Goal: Task Accomplishment & Management: Use online tool/utility

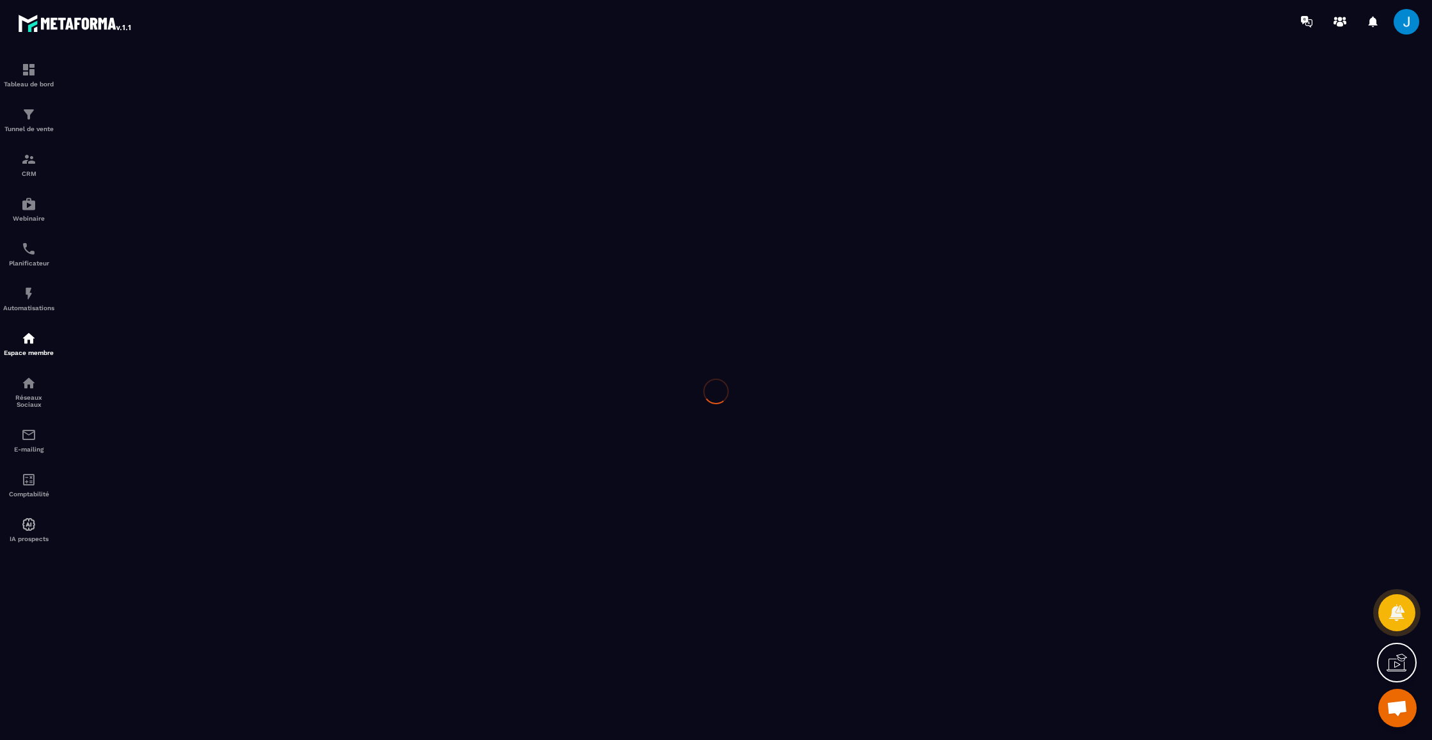
scroll to position [318, 0]
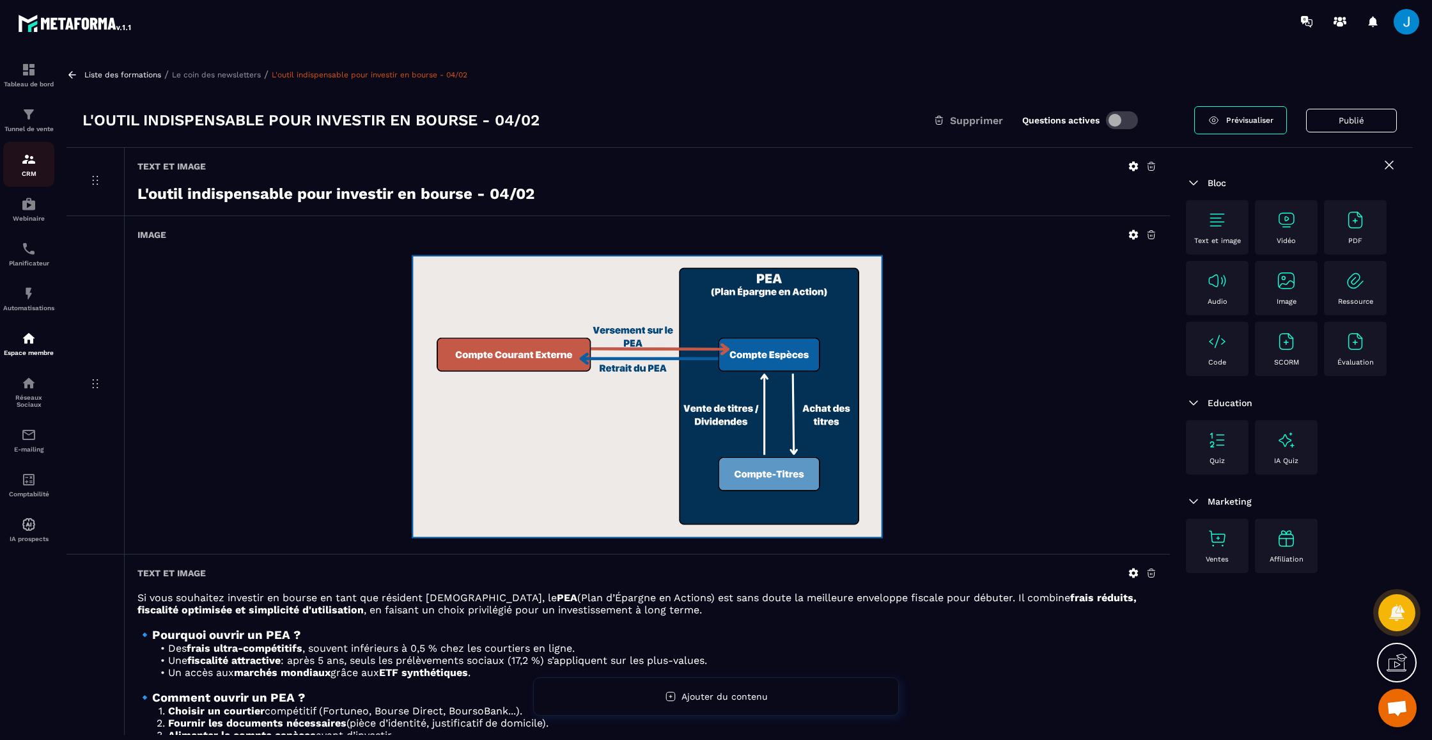
click at [33, 157] on img at bounding box center [28, 159] width 15 height 15
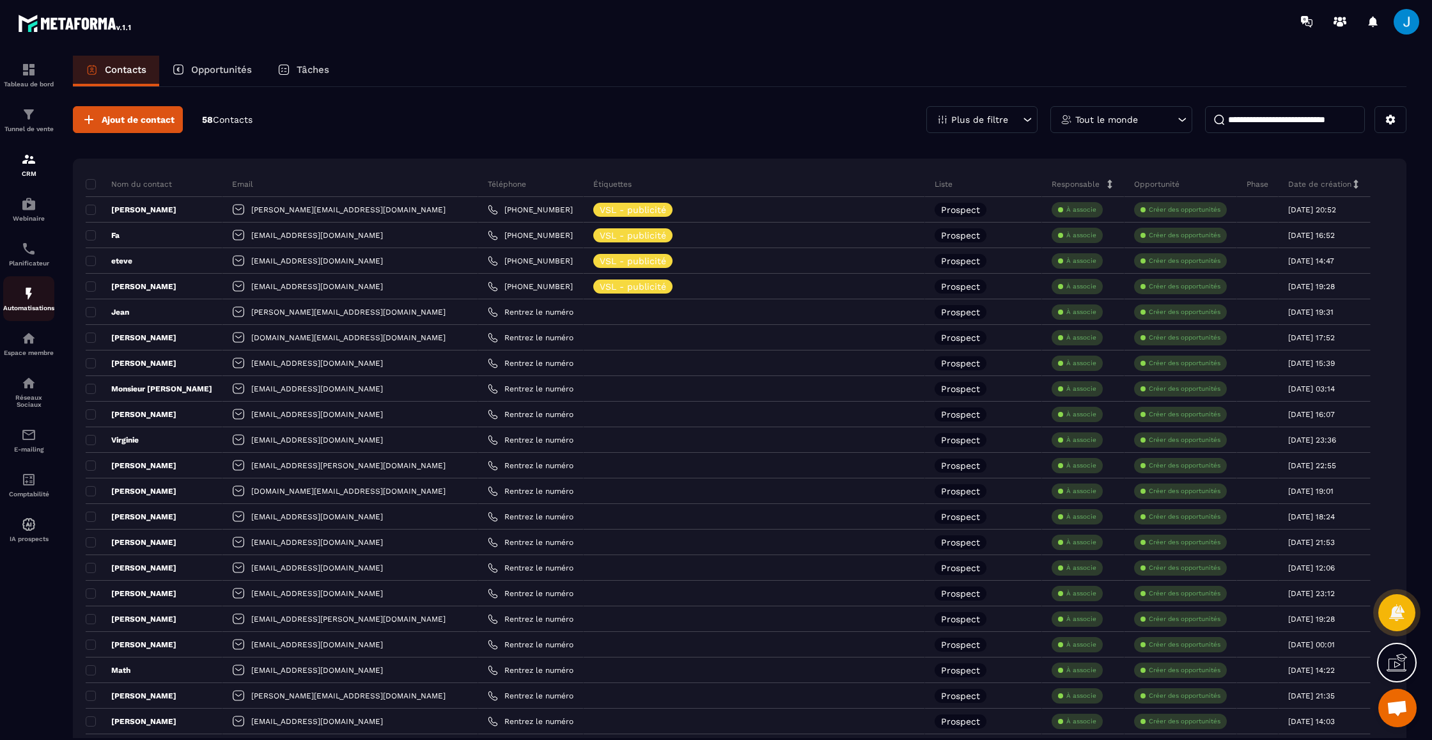
click at [35, 295] on img at bounding box center [28, 293] width 15 height 15
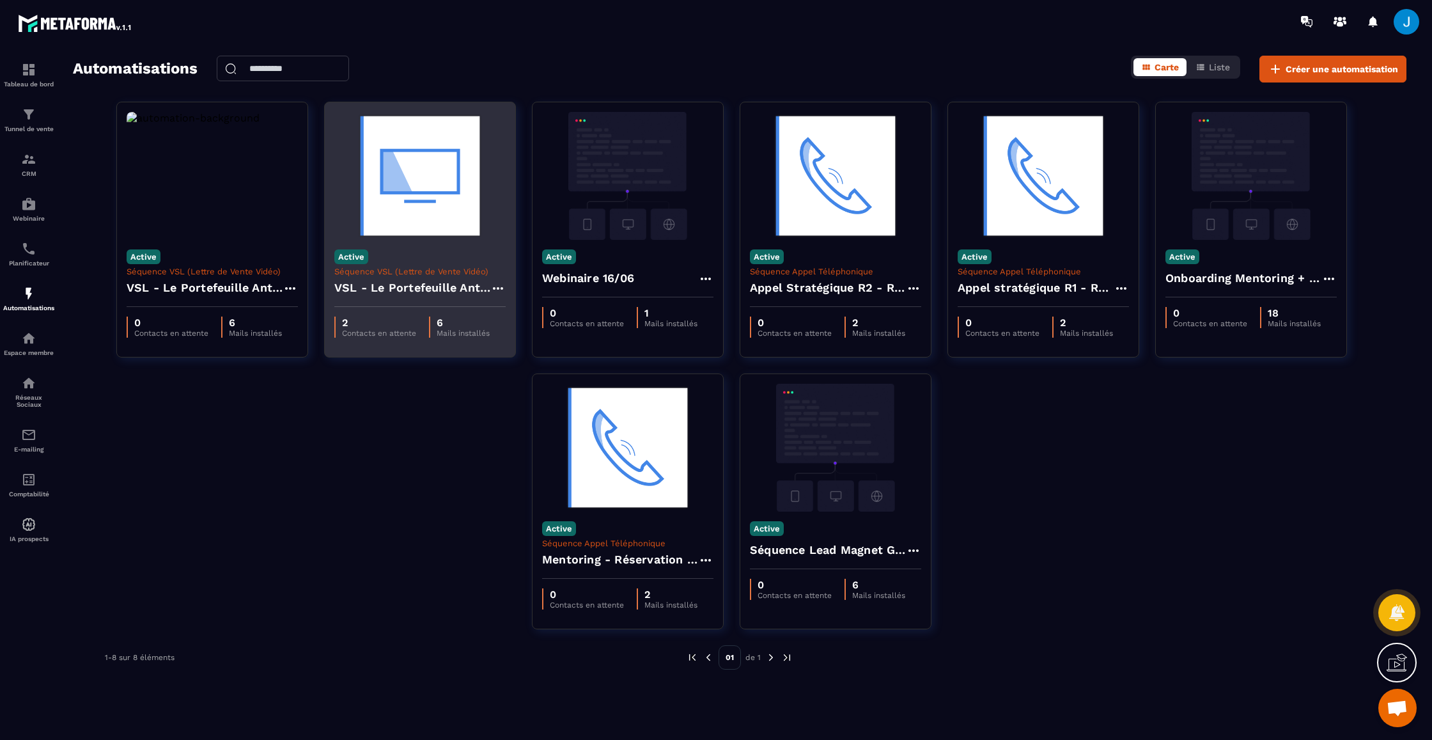
click at [441, 285] on h4 "VSL - Le Portefeuille Anti-Fragile" at bounding box center [412, 288] width 156 height 18
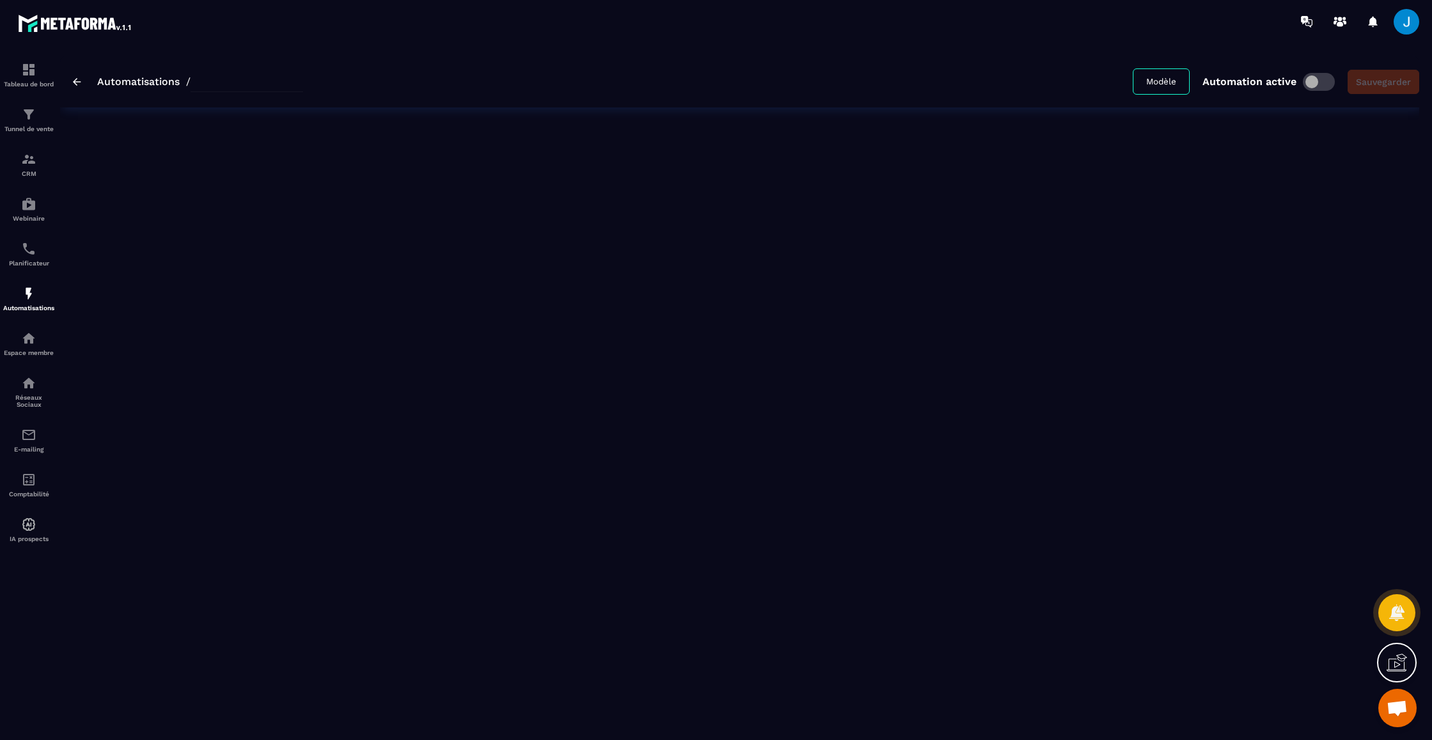
type input "**********"
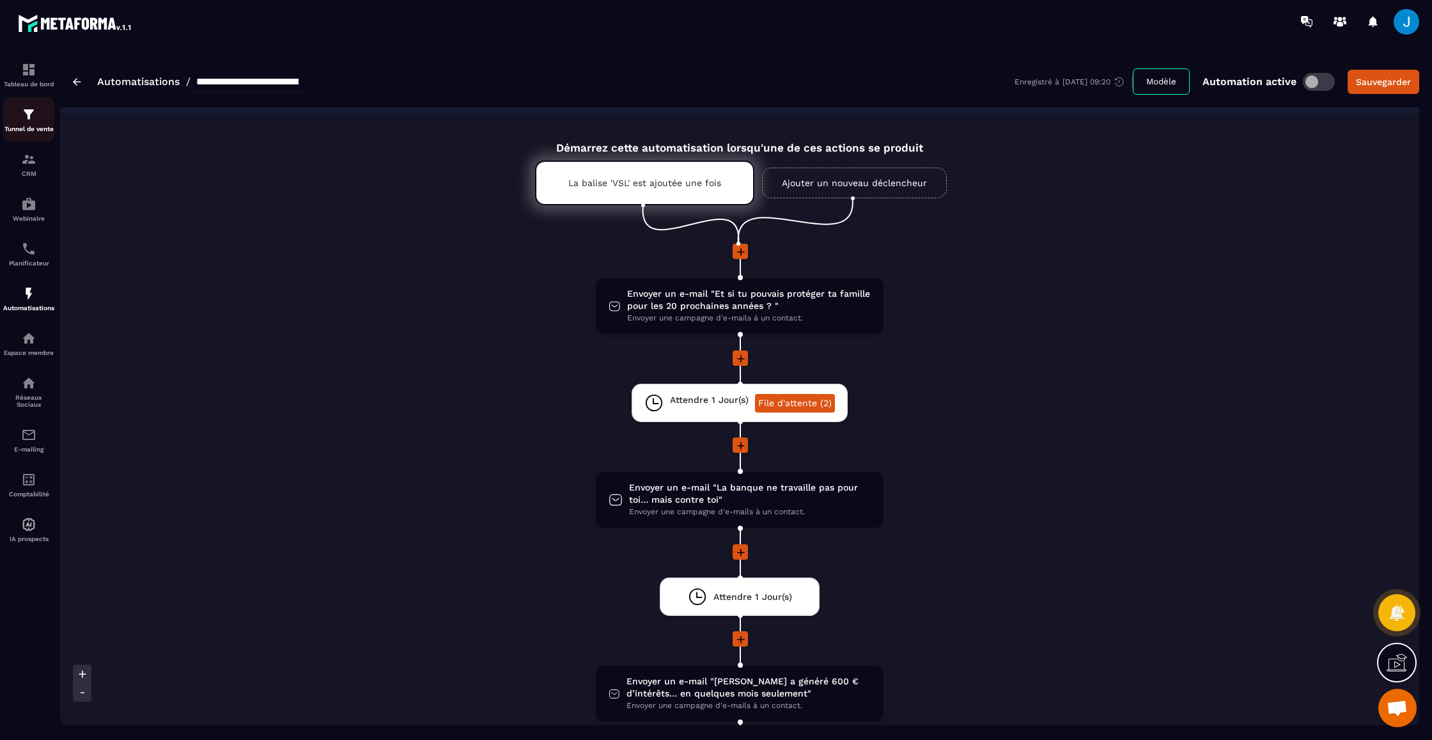
click at [37, 126] on p "Tunnel de vente" at bounding box center [28, 128] width 51 height 7
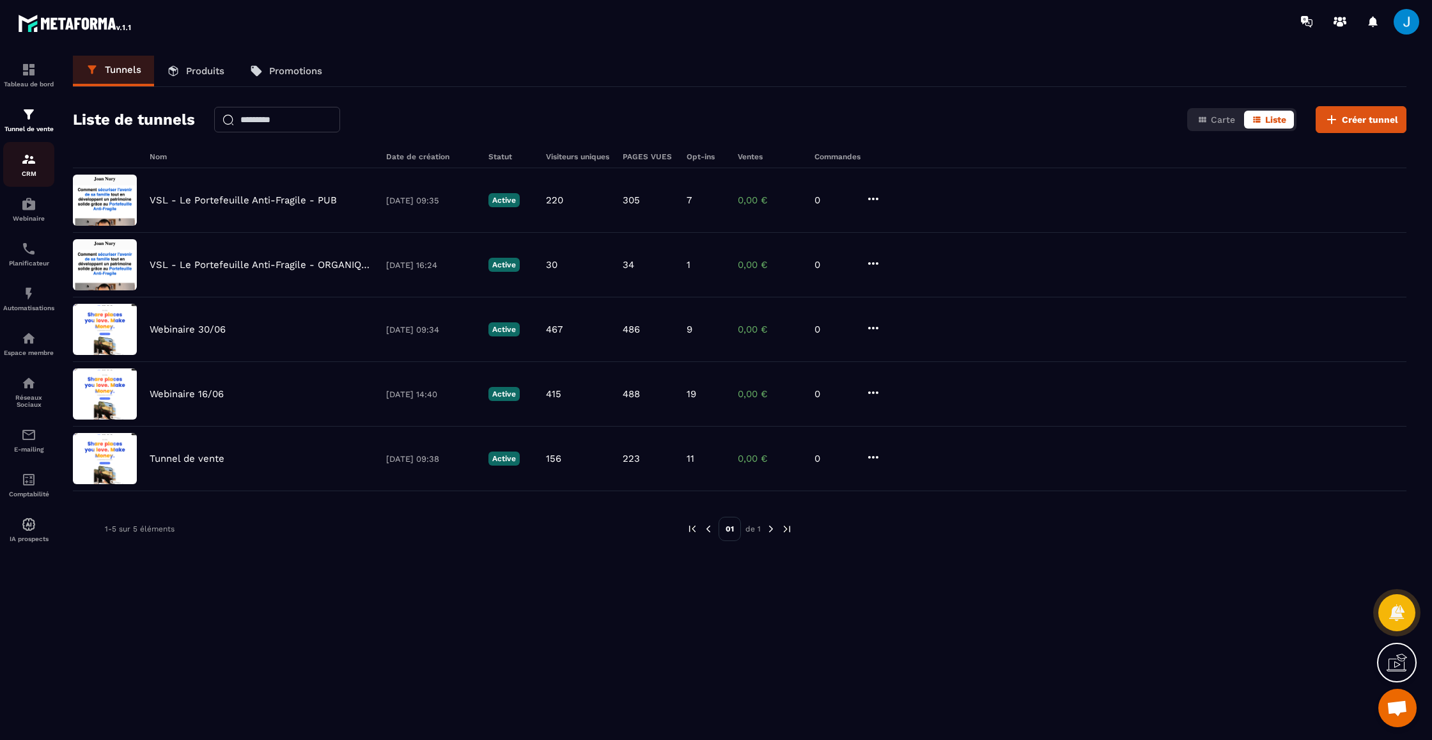
click at [18, 156] on div "CRM" at bounding box center [28, 165] width 51 height 26
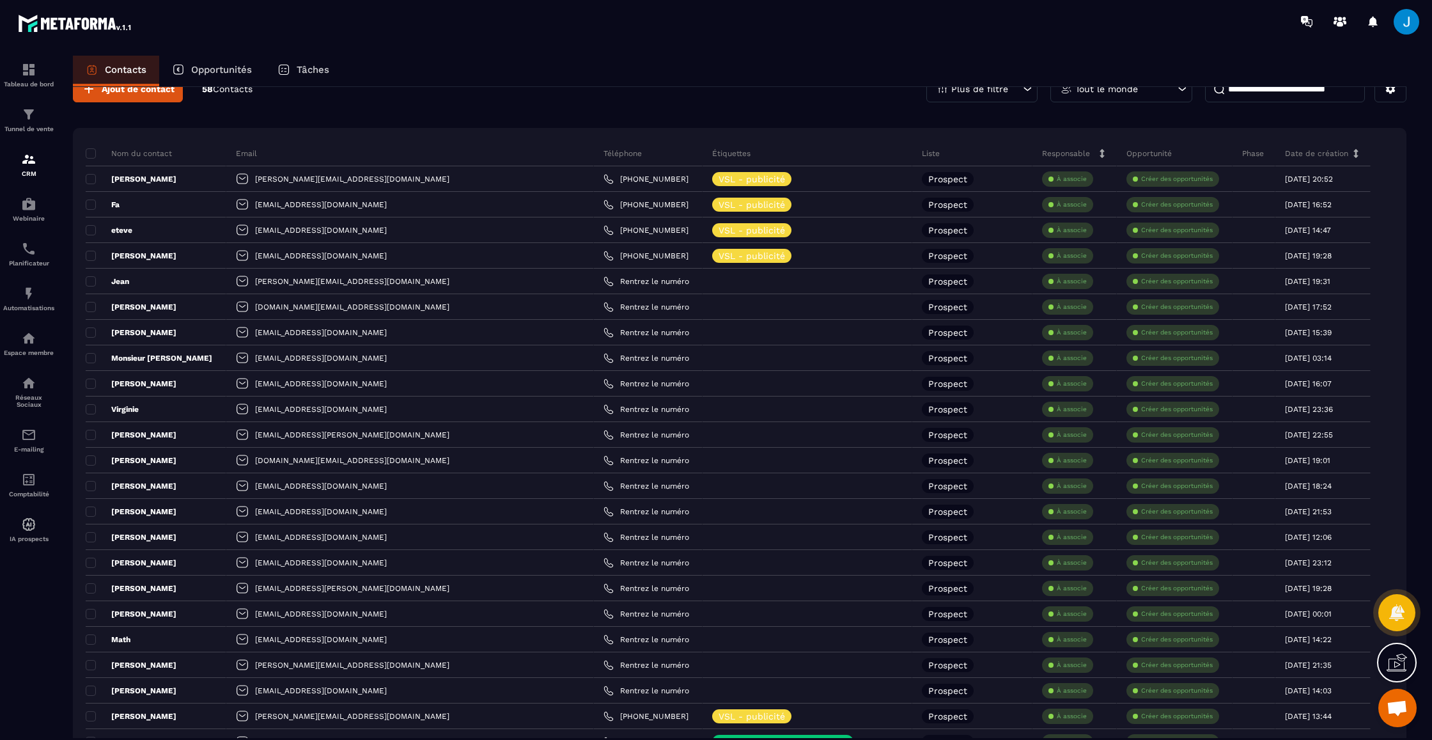
scroll to position [33, 0]
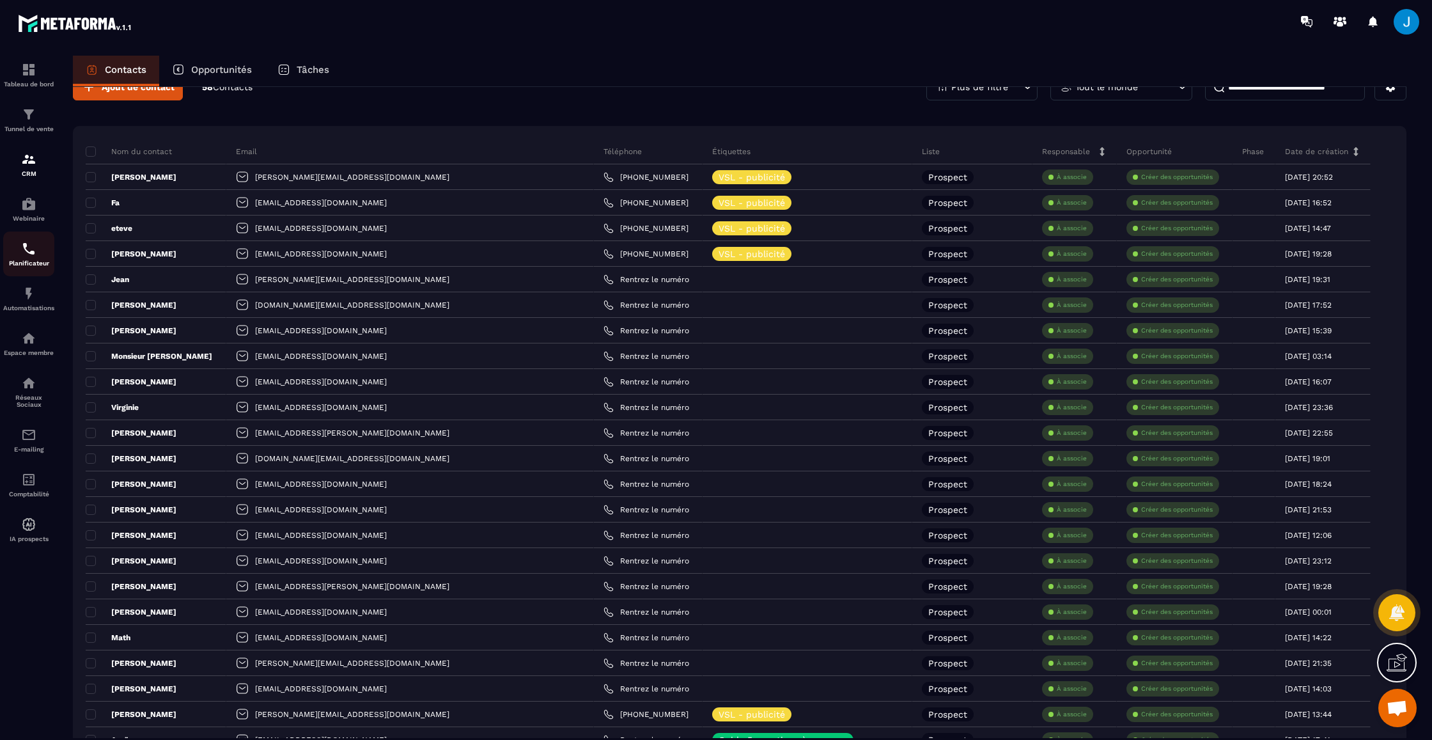
click at [28, 257] on div "Planificateur" at bounding box center [28, 254] width 51 height 26
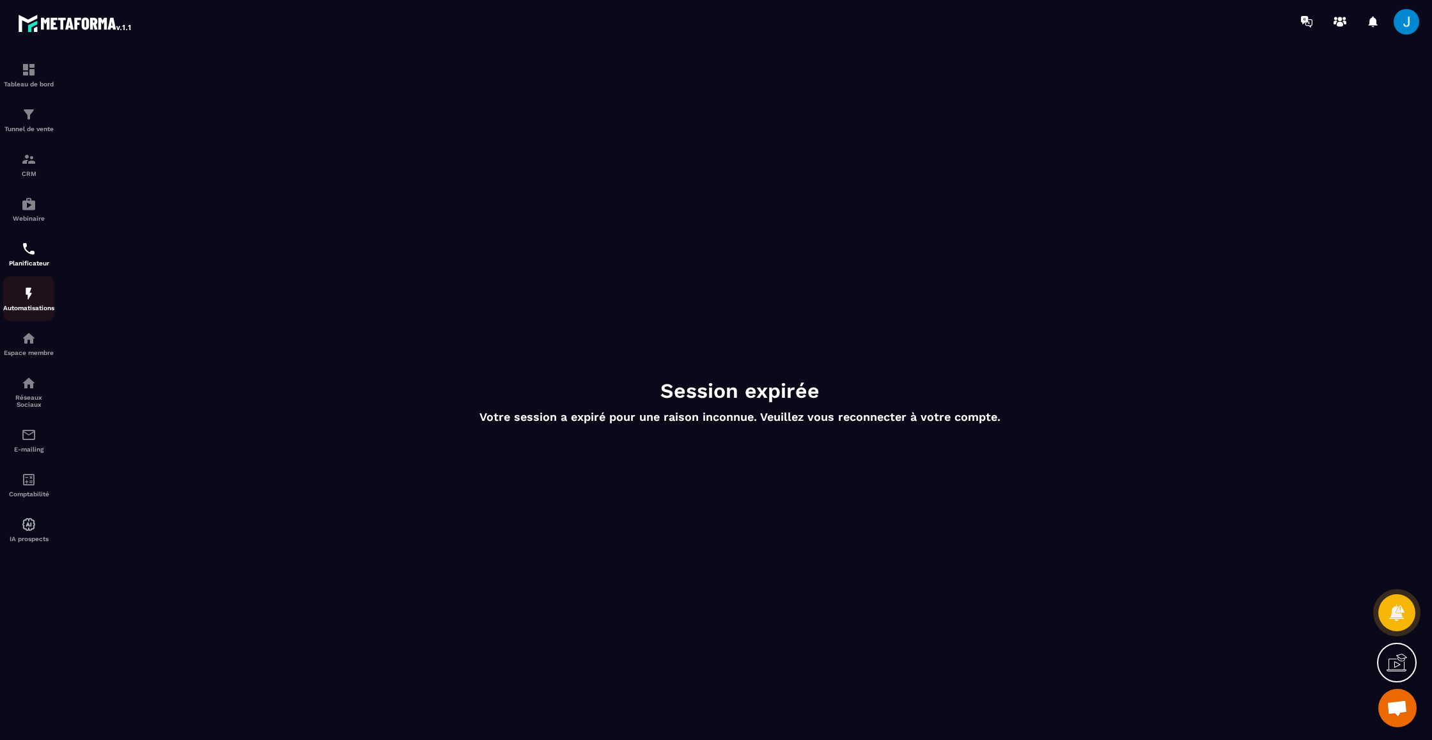
click at [31, 299] on img at bounding box center [28, 293] width 15 height 15
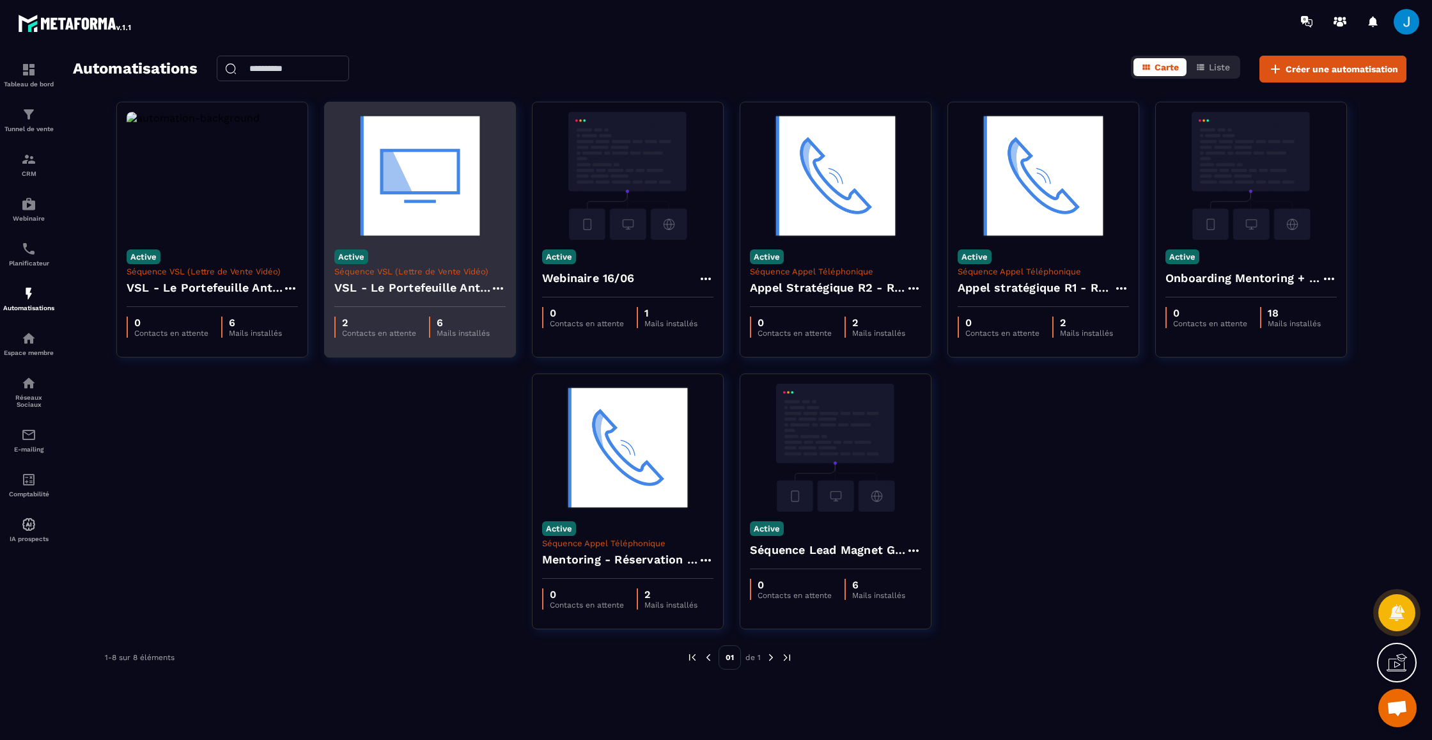
click at [363, 294] on h4 "VSL - Le Portefeuille Anti-Fragile" at bounding box center [412, 288] width 156 height 18
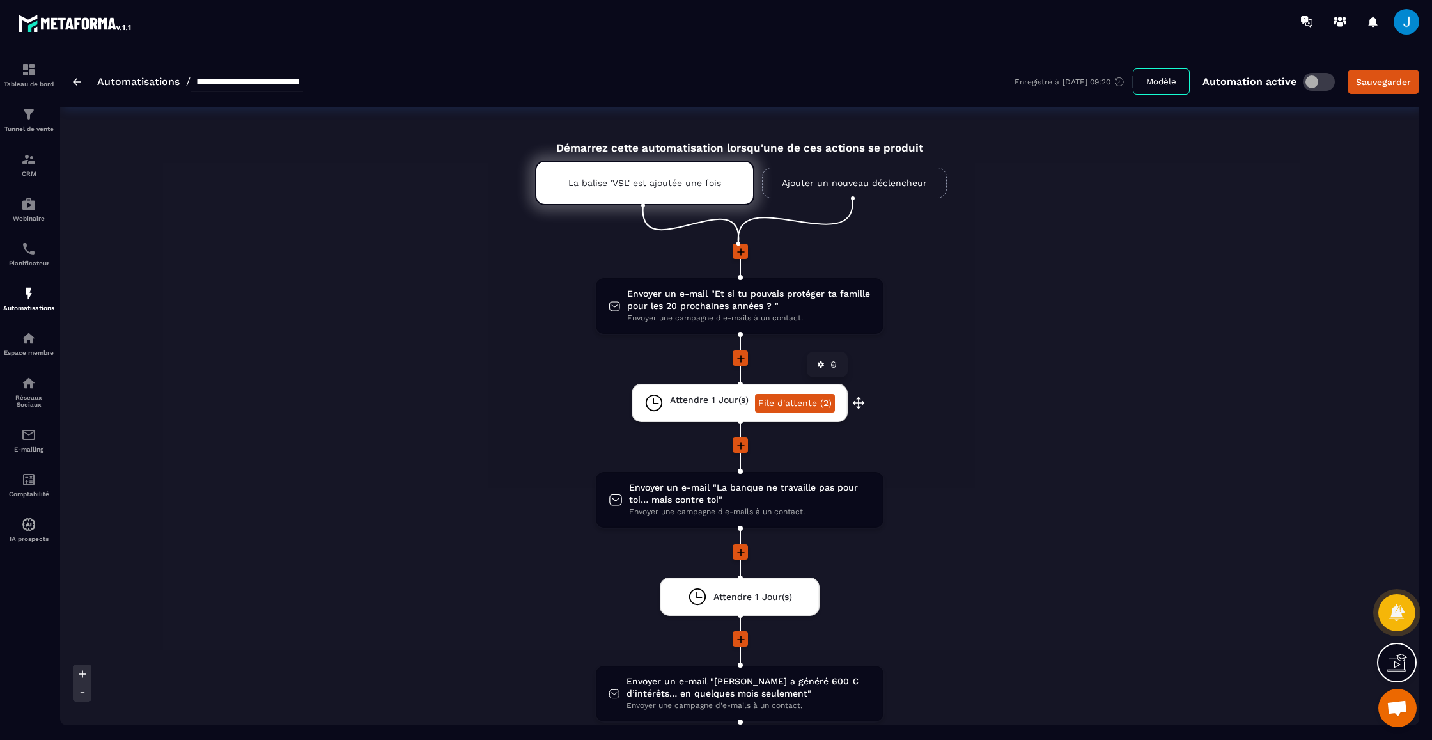
click at [810, 398] on link "File d'attente (2)" at bounding box center [795, 403] width 80 height 19
